Goal: Task Accomplishment & Management: Manage account settings

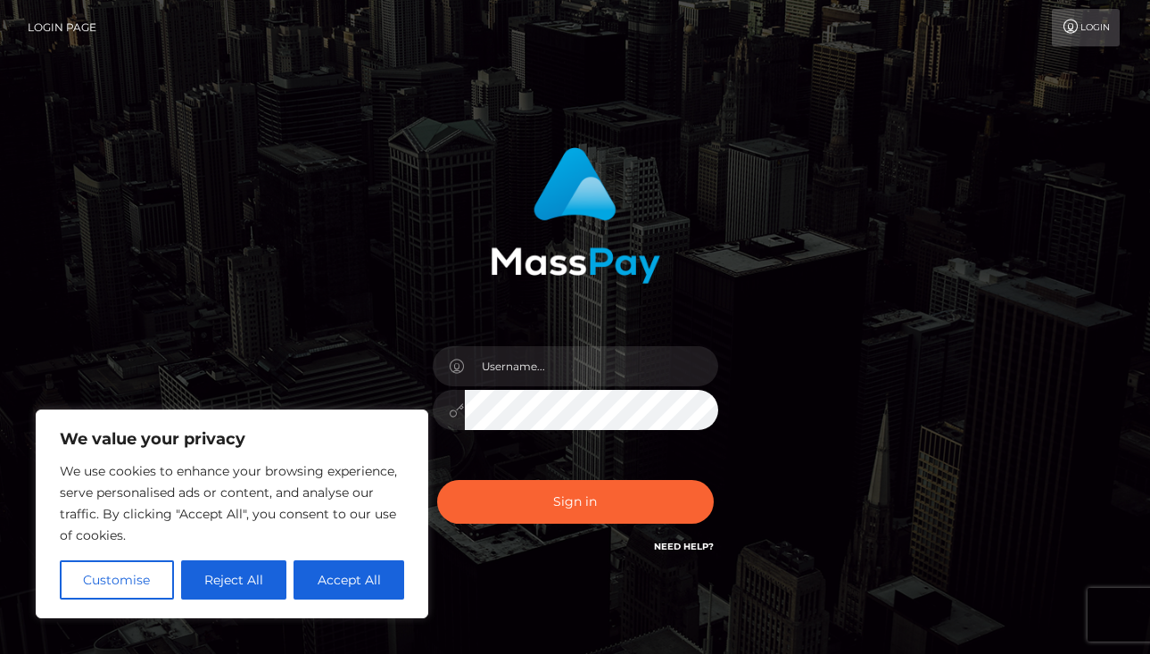
click at [498, 387] on div at bounding box center [575, 401] width 312 height 137
click at [389, 567] on button "Accept All" at bounding box center [349, 579] width 111 height 39
checkbox input "true"
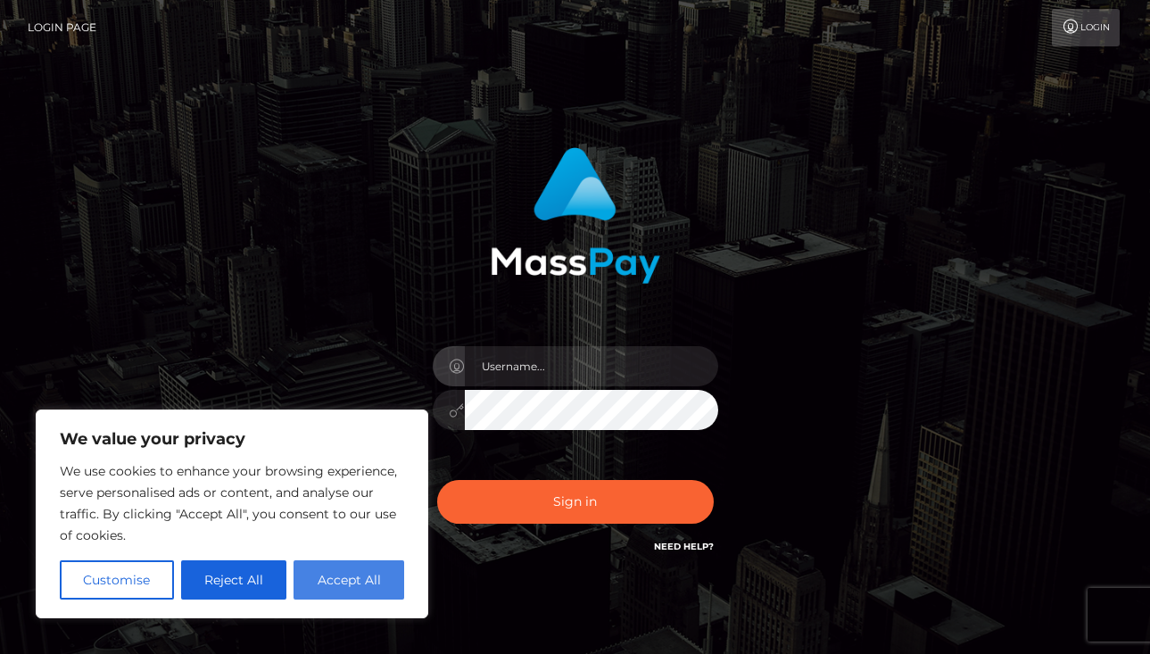
checkbox input "true"
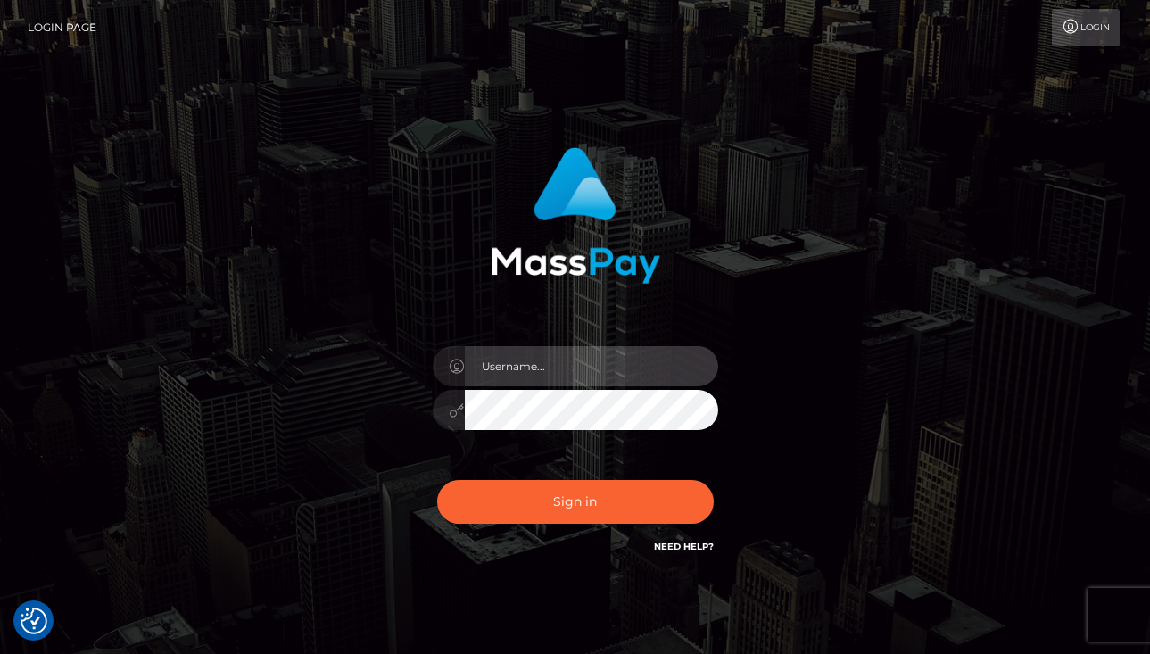
click at [526, 360] on input "text" at bounding box center [591, 366] width 253 height 40
type input "loladomx@gmail.com"
click at [575, 501] on button "Sign in" at bounding box center [575, 502] width 277 height 44
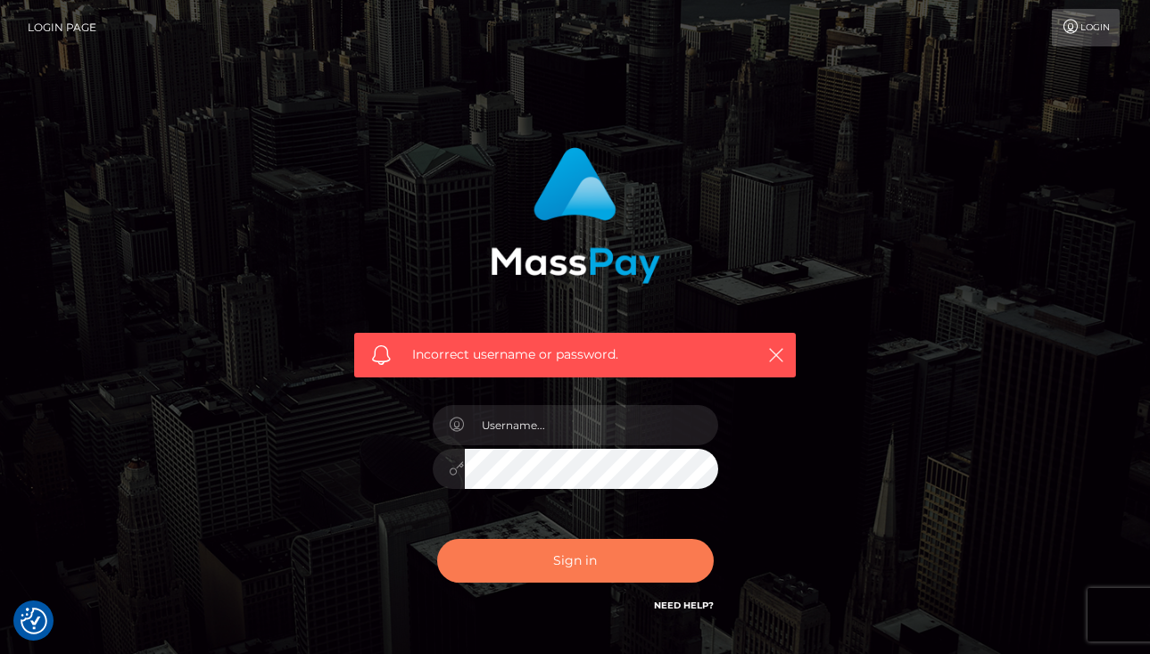
click at [590, 561] on button "Sign in" at bounding box center [575, 561] width 277 height 44
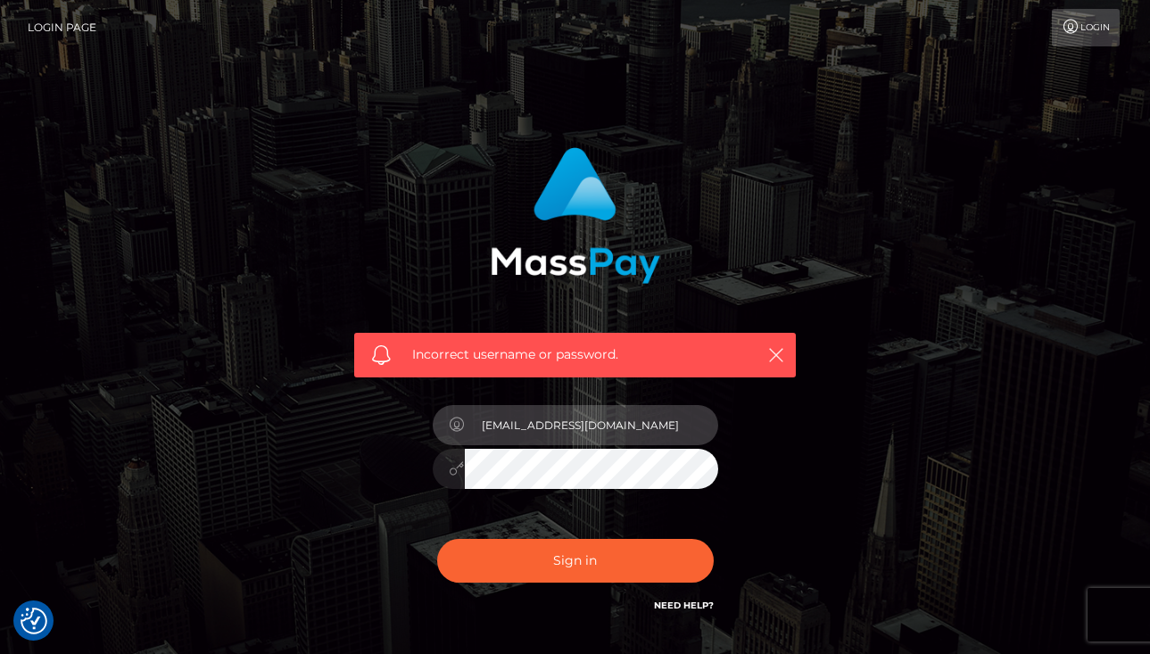
type input "loladomx@gmail.com"
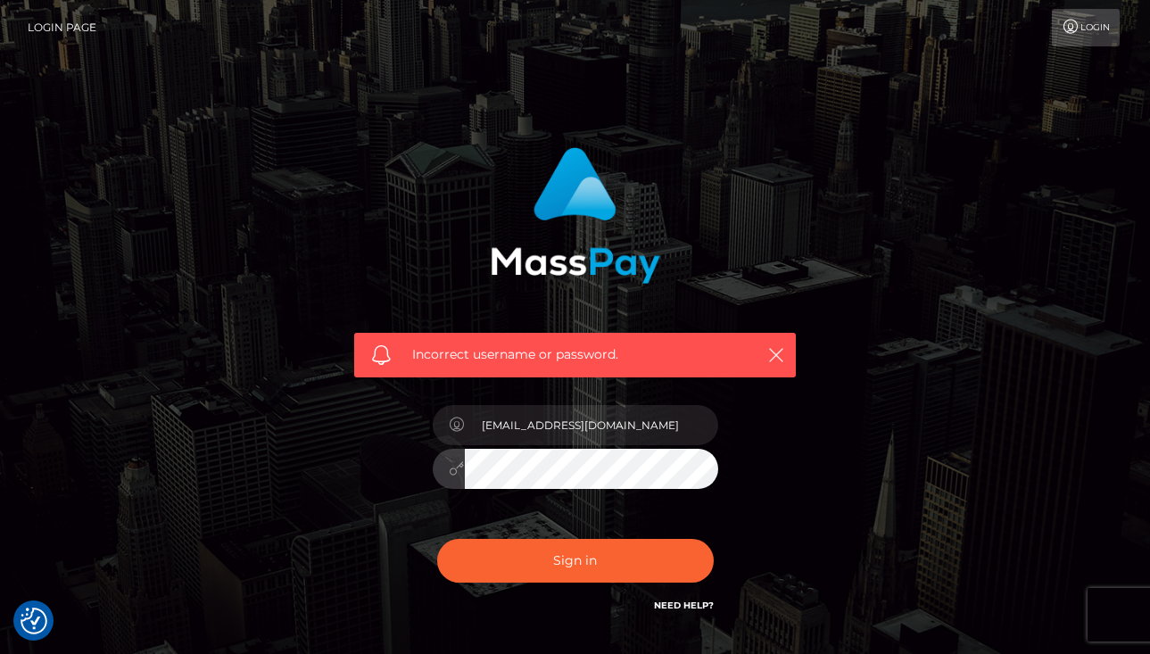
click at [575, 559] on button "Sign in" at bounding box center [575, 561] width 277 height 44
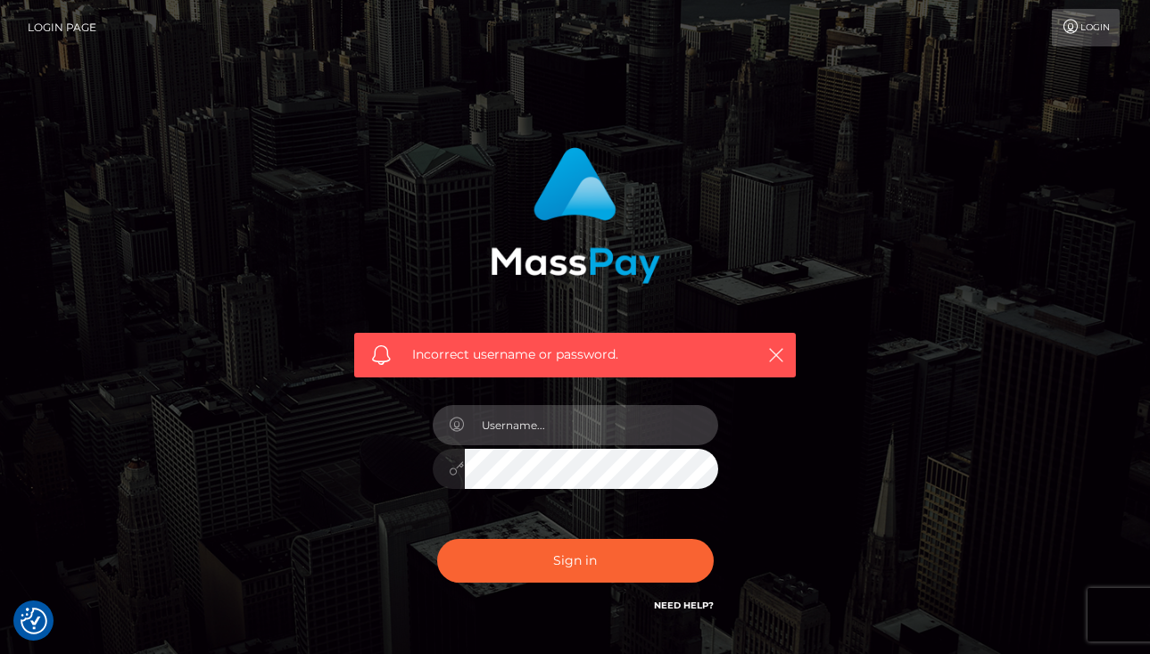
click at [598, 413] on input "text" at bounding box center [591, 425] width 253 height 40
click at [596, 410] on input "text" at bounding box center [591, 425] width 253 height 40
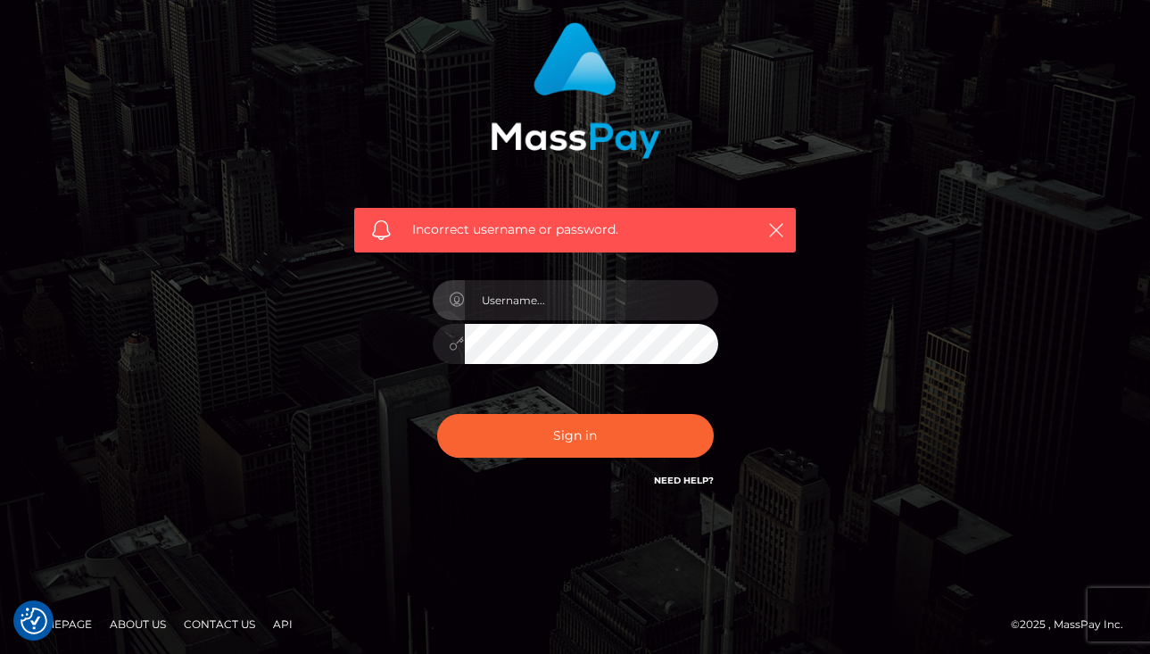
click at [695, 475] on link "Need Help?" at bounding box center [684, 481] width 60 height 12
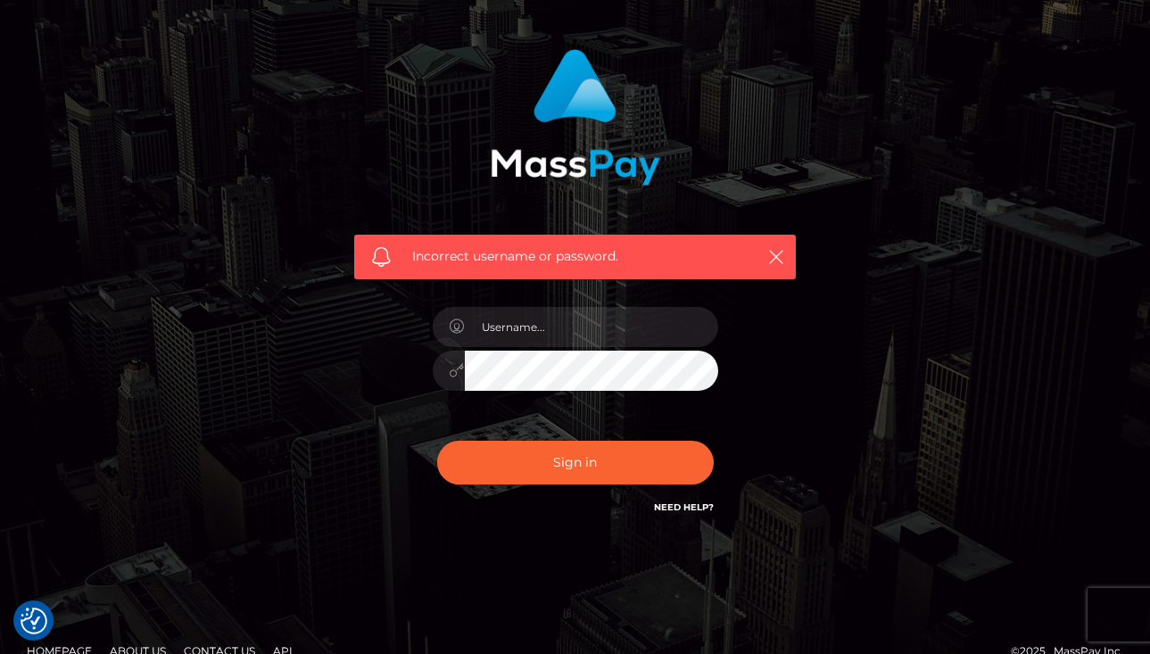
click at [691, 509] on link "Need Help?" at bounding box center [684, 507] width 60 height 12
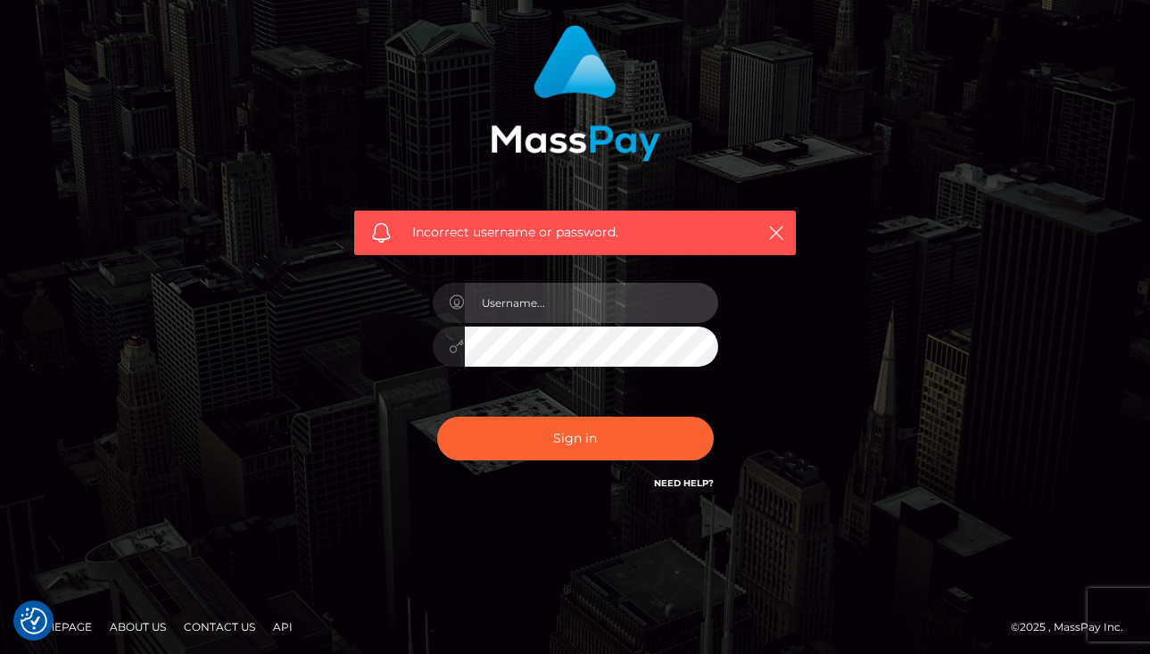
click at [565, 310] on input "text" at bounding box center [591, 303] width 253 height 40
click at [537, 304] on input "text" at bounding box center [591, 303] width 253 height 40
click at [693, 305] on input "text" at bounding box center [591, 303] width 253 height 40
click at [542, 295] on input "text" at bounding box center [591, 303] width 253 height 40
click at [552, 296] on input "loladomx" at bounding box center [591, 303] width 253 height 40
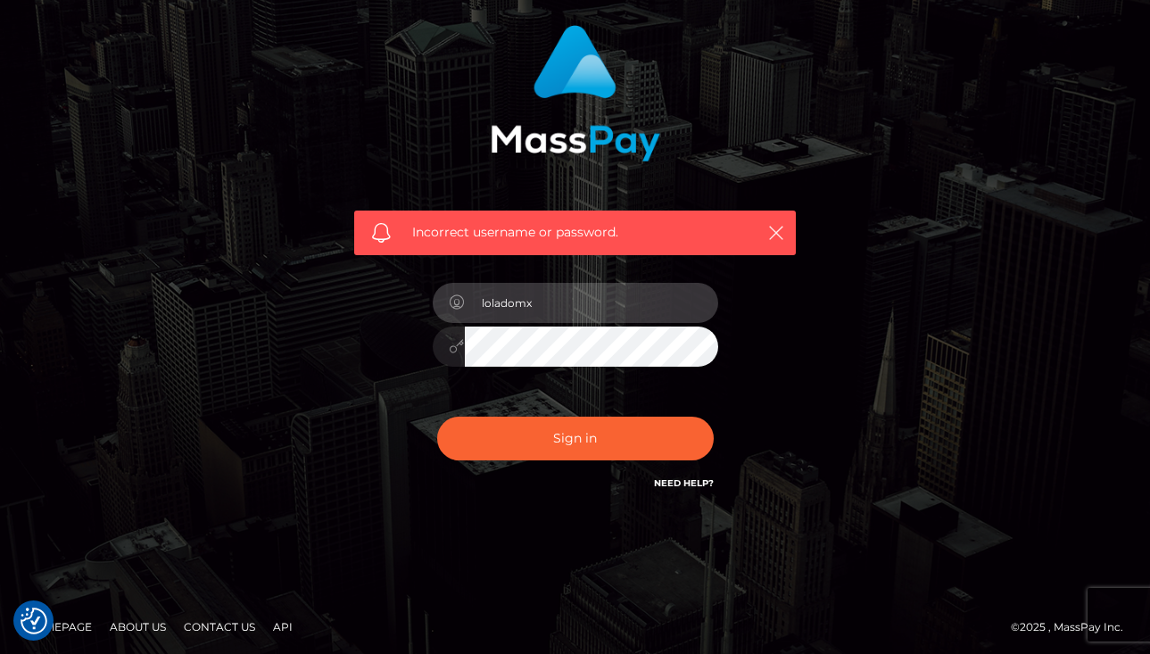
click at [552, 296] on input "loladomx" at bounding box center [591, 303] width 253 height 40
type input "loladomx@gmail.com"
click at [575, 437] on button "Sign in" at bounding box center [575, 439] width 277 height 44
